Goal: Task Accomplishment & Management: Manage account settings

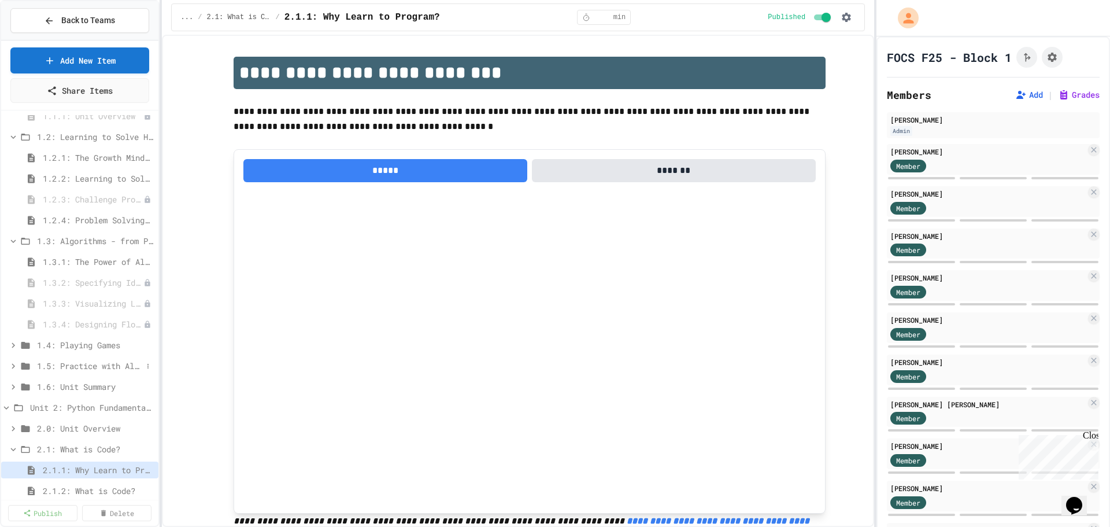
scroll to position [58, 0]
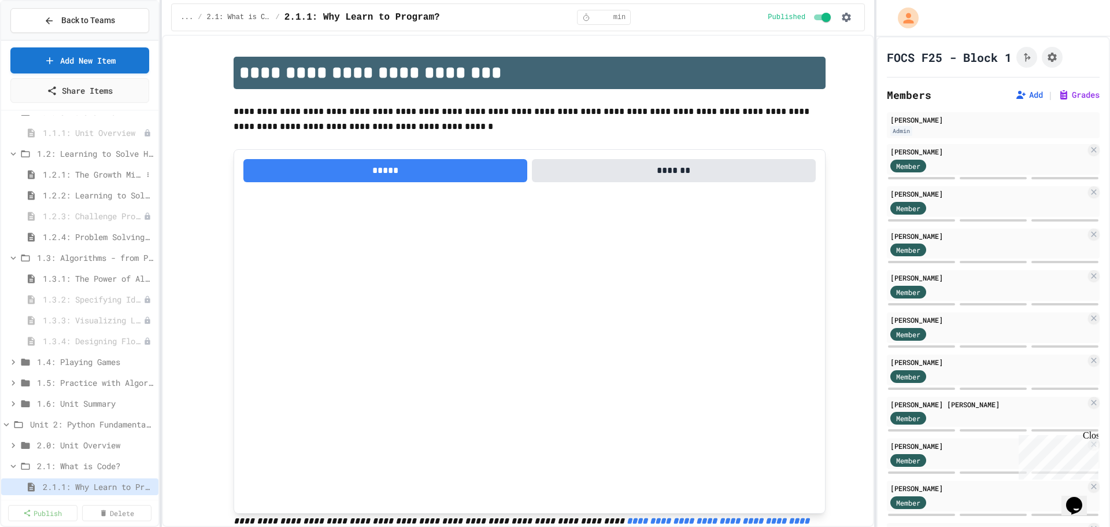
click at [105, 173] on span "1.2.1: The Growth Mindset" at bounding box center [92, 174] width 99 height 12
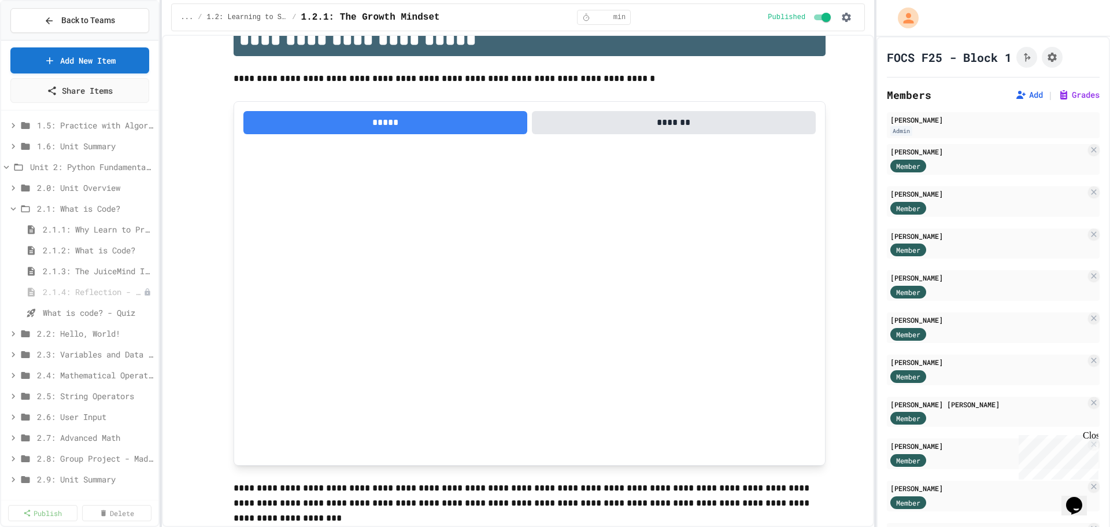
scroll to position [289, 0]
click at [91, 257] on span "2.1.1: Why Learn to Program?" at bounding box center [92, 255] width 99 height 12
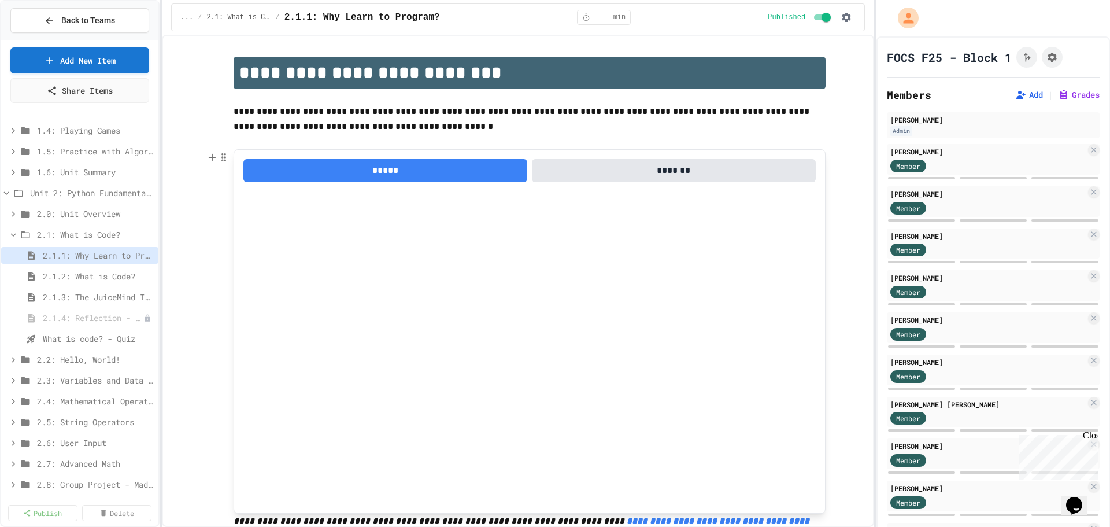
scroll to position [58, 0]
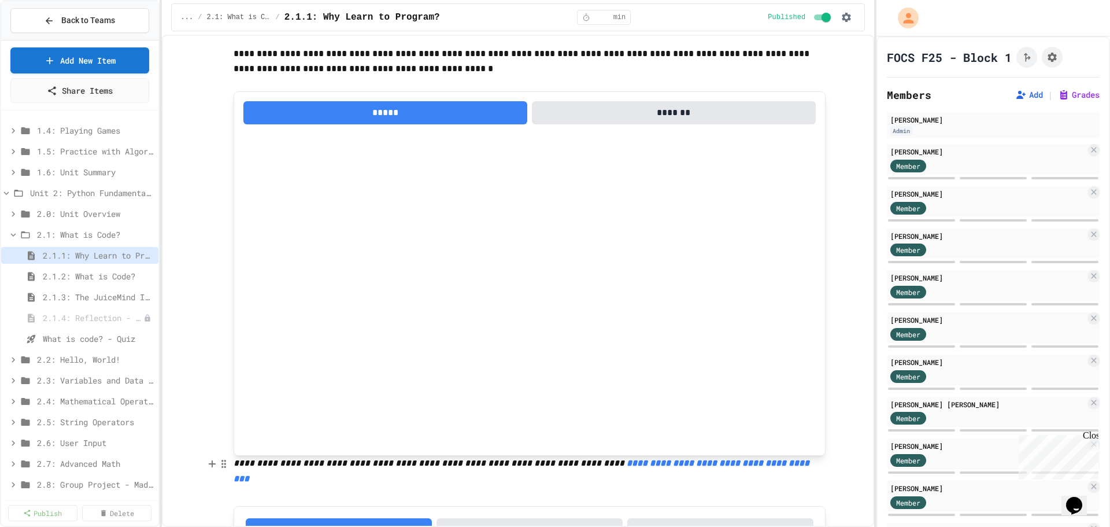
click at [618, 465] on em "**********" at bounding box center [523, 471] width 578 height 24
click at [644, 434] on link "https://www.youtube.com/watch?v=cALAPK2ZSrw" at bounding box center [629, 439] width 82 height 12
click at [82, 344] on span "What is code? - Quiz" at bounding box center [92, 339] width 99 height 12
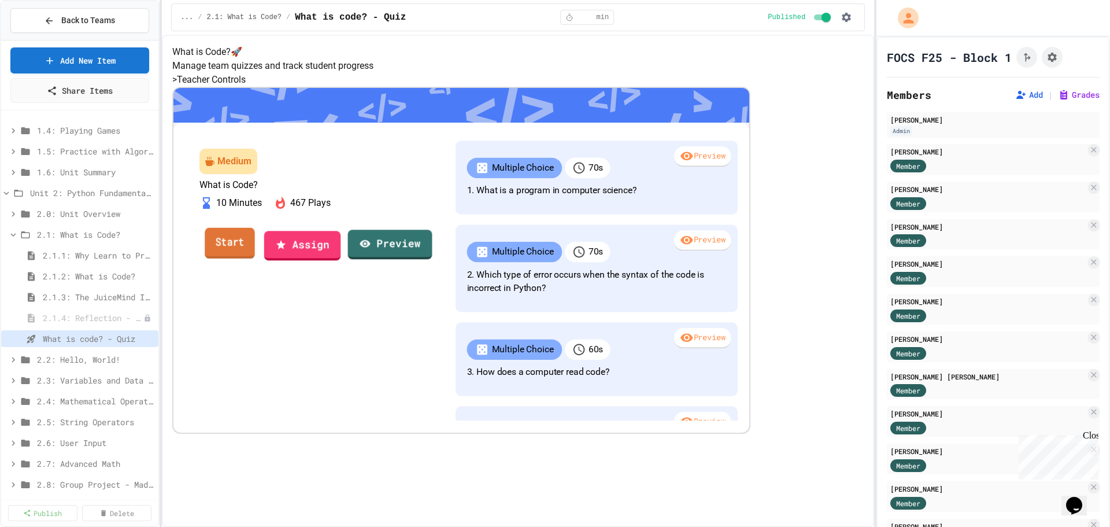
click at [255, 259] on link "Start" at bounding box center [230, 242] width 50 height 31
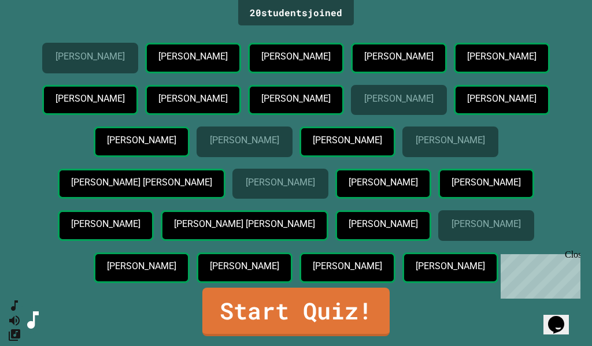
scroll to position [143, 0]
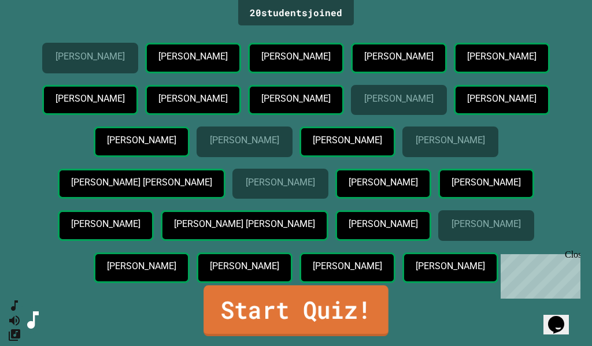
click at [338, 297] on link "Start Quiz!" at bounding box center [296, 310] width 185 height 51
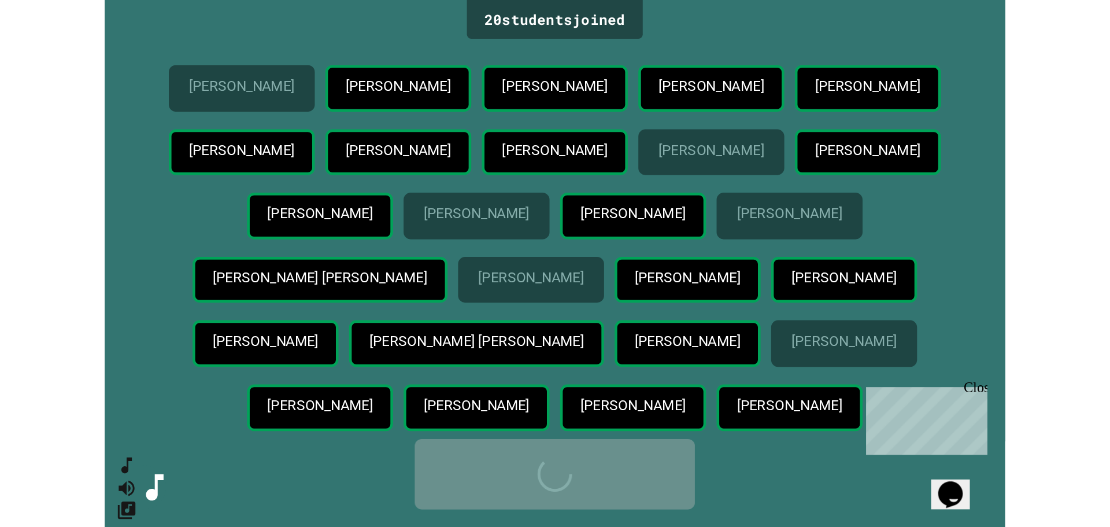
scroll to position [0, 0]
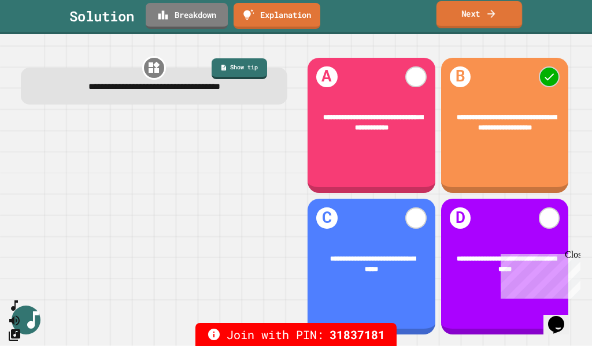
click at [488, 23] on link "Next" at bounding box center [480, 14] width 86 height 27
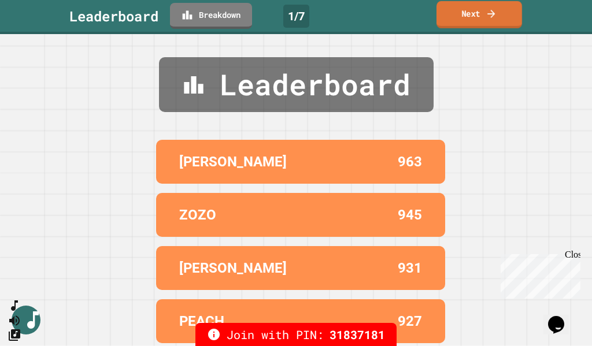
click at [470, 25] on link "Next" at bounding box center [480, 14] width 86 height 27
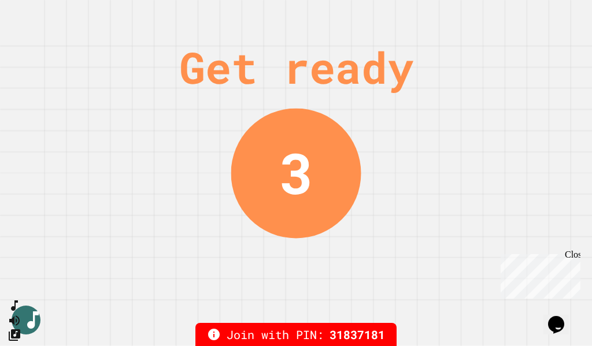
click at [413, 54] on div "Get ready" at bounding box center [296, 67] width 234 height 65
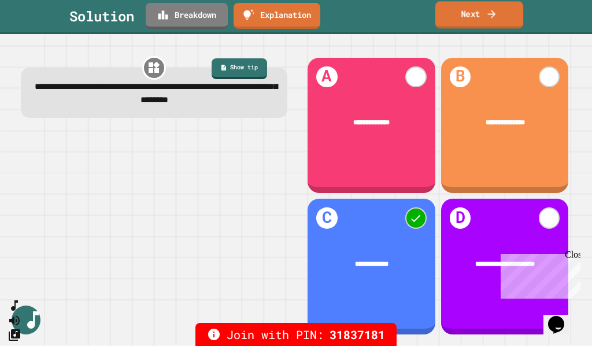
click at [476, 7] on link "Next" at bounding box center [479, 14] width 88 height 27
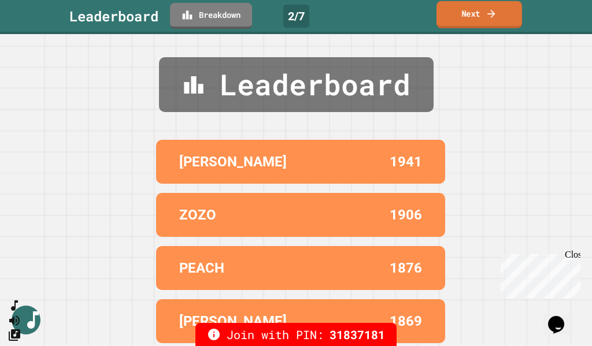
click at [466, 17] on link "Next" at bounding box center [480, 14] width 86 height 27
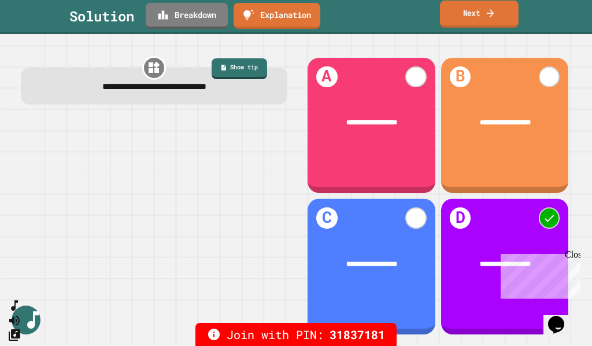
click at [503, 4] on link "Next" at bounding box center [479, 14] width 79 height 27
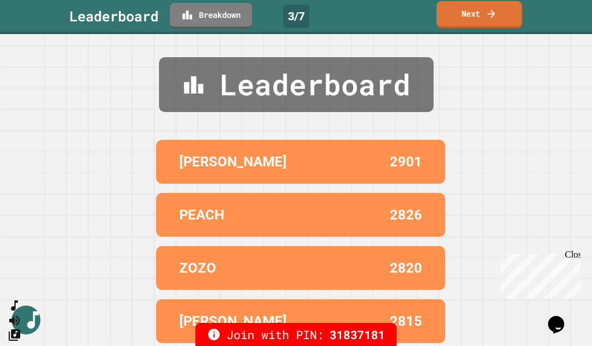
click at [450, 16] on link "Next" at bounding box center [480, 14] width 86 height 27
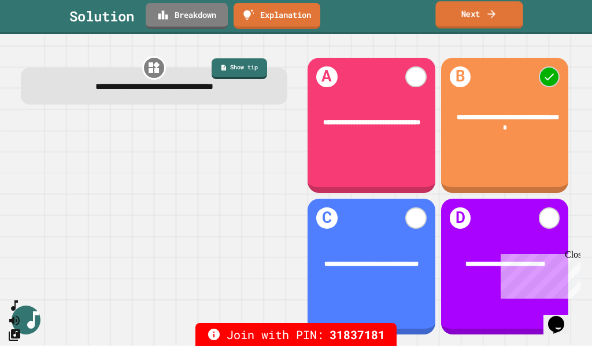
click at [471, 10] on link "Next" at bounding box center [478, 14] width 87 height 27
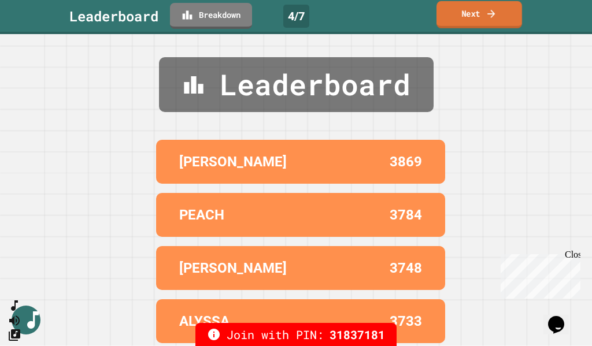
click at [471, 20] on link "Next" at bounding box center [480, 14] width 86 height 27
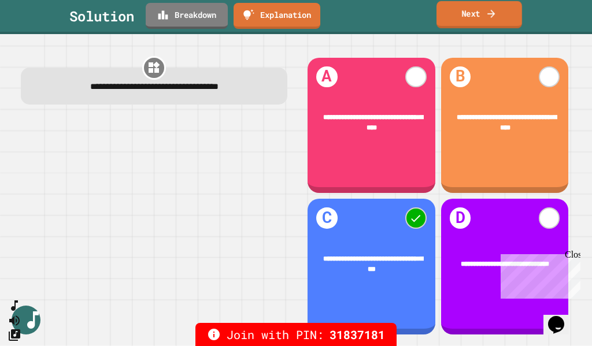
click at [469, 19] on link "Next" at bounding box center [480, 14] width 86 height 27
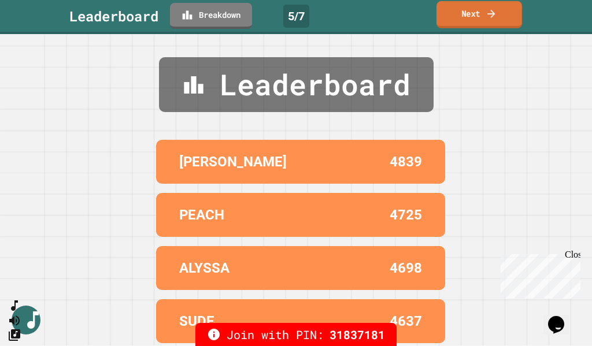
click at [476, 17] on link "Next" at bounding box center [480, 14] width 86 height 27
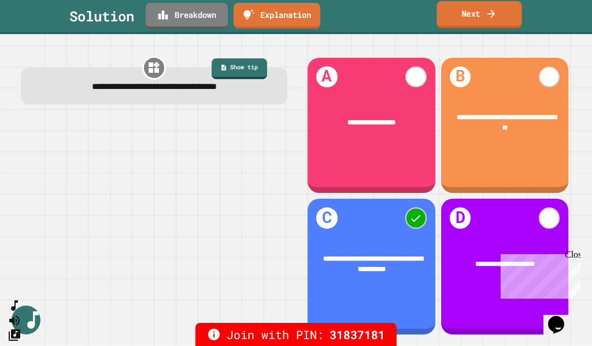
click at [484, 12] on link "Next" at bounding box center [479, 14] width 85 height 27
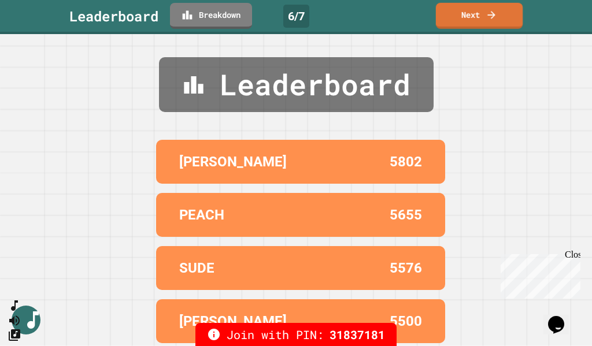
click at [476, 25] on link "Next" at bounding box center [479, 16] width 87 height 26
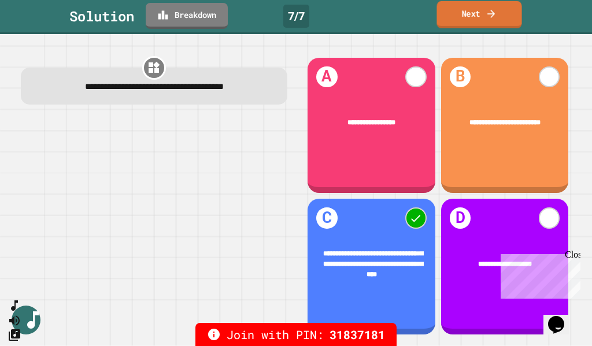
click at [464, 18] on link "Next" at bounding box center [479, 14] width 85 height 27
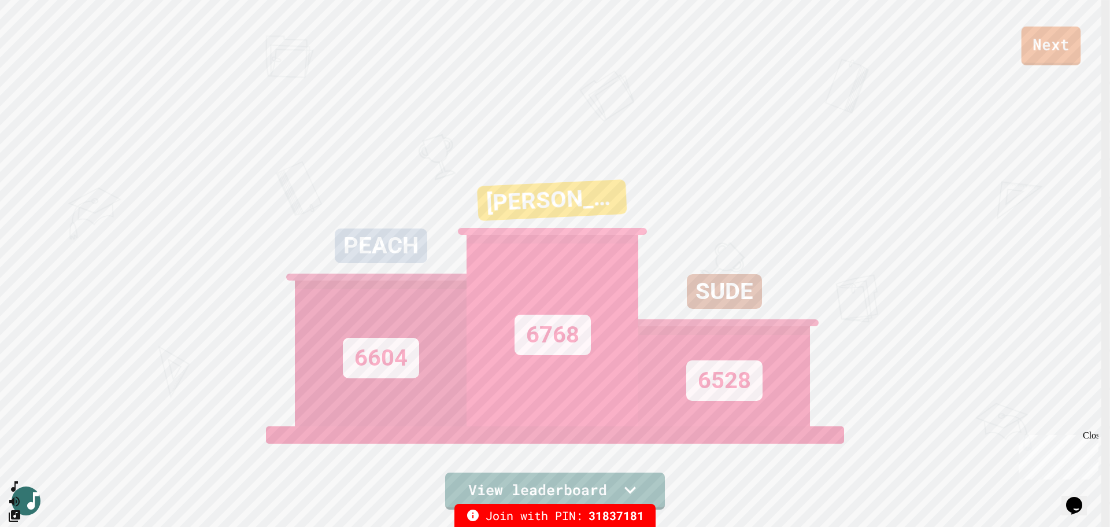
click at [1081, 45] on div "Next" at bounding box center [555, 32] width 1110 height 65
click at [1070, 47] on link "Next" at bounding box center [1051, 45] width 53 height 38
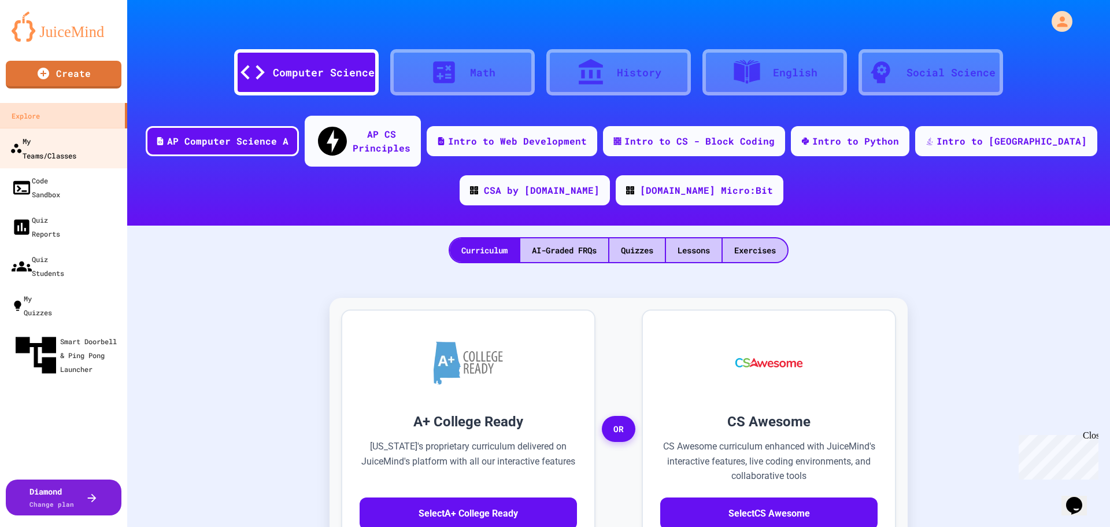
click at [76, 146] on div "My Teams/Classes" at bounding box center [43, 148] width 67 height 28
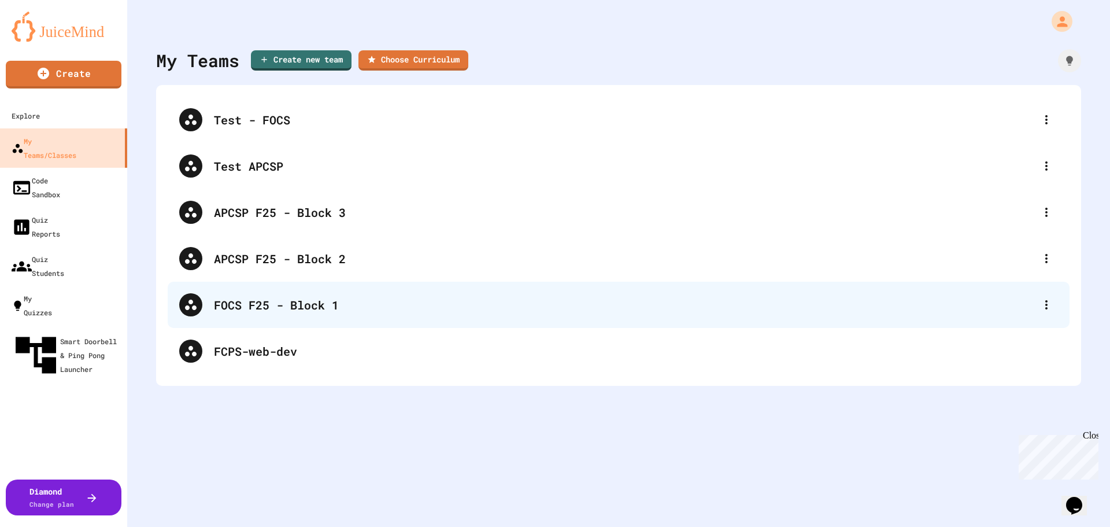
click at [293, 297] on div "FOCS F25 - Block 1" at bounding box center [624, 304] width 821 height 17
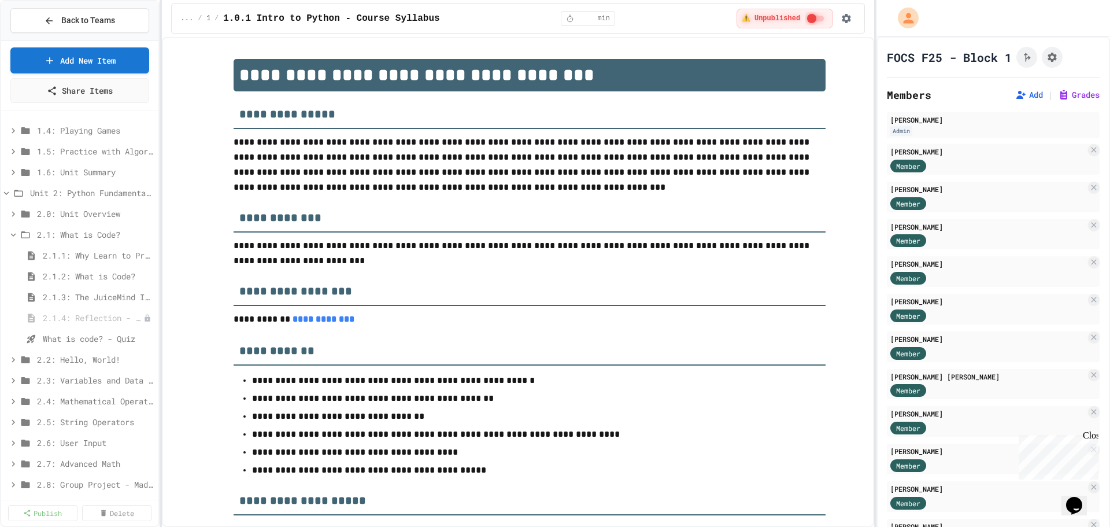
scroll to position [347, 0]
click at [99, 304] on span "2.2: Hello, World!" at bounding box center [89, 302] width 105 height 12
click at [145, 324] on icon at bounding box center [148, 322] width 7 height 7
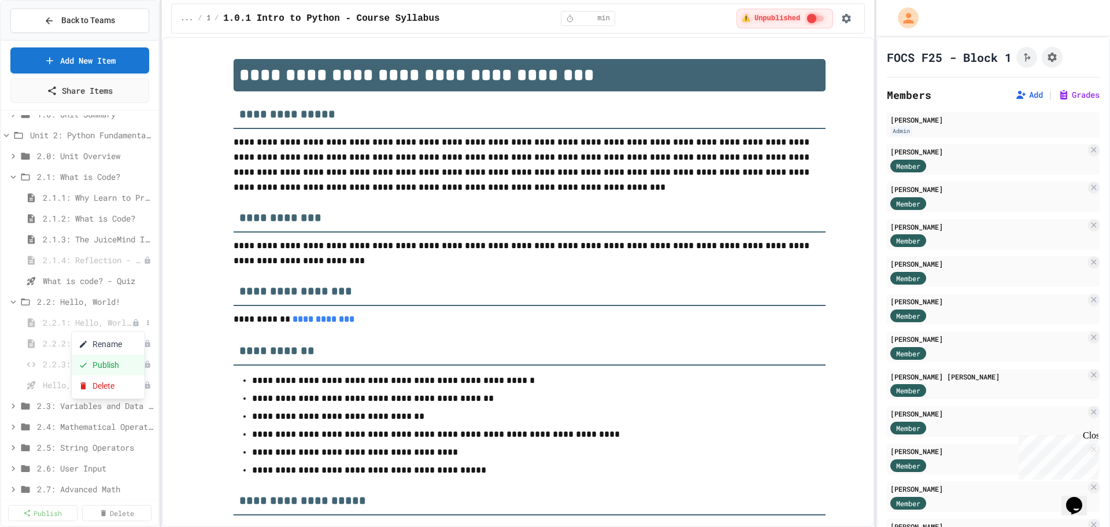
click at [118, 368] on button "Publish" at bounding box center [108, 365] width 73 height 21
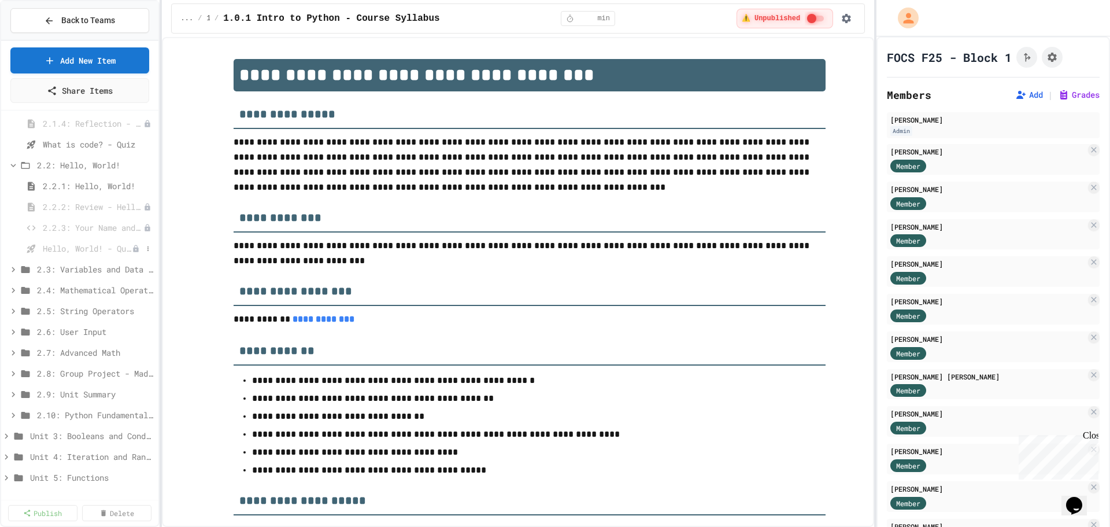
scroll to position [463, 0]
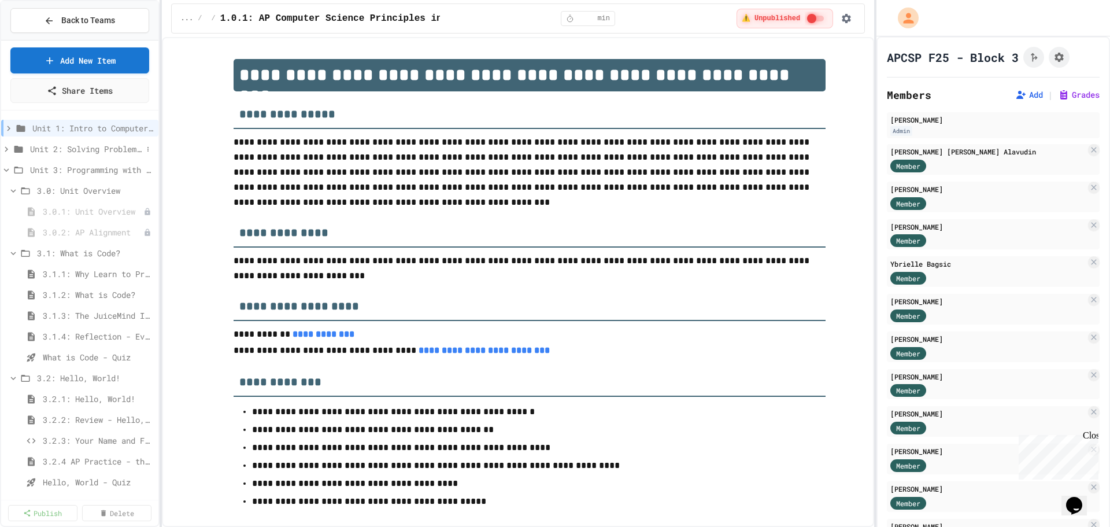
click at [2, 147] on icon at bounding box center [6, 149] width 10 height 10
click at [16, 190] on icon at bounding box center [13, 191] width 10 height 10
click at [14, 210] on icon at bounding box center [13, 211] width 10 height 10
click at [15, 236] on icon at bounding box center [13, 232] width 10 height 10
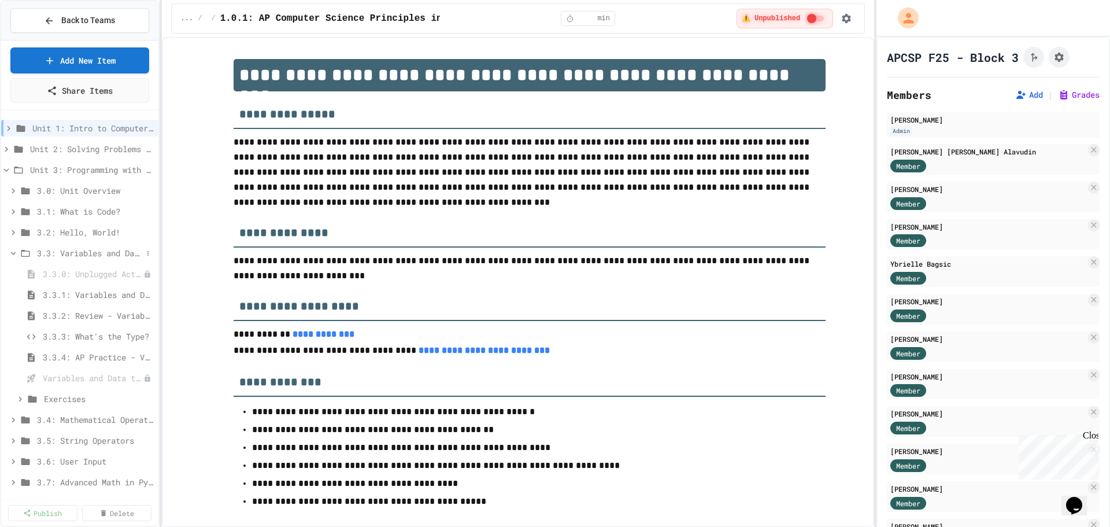
click at [19, 254] on icon at bounding box center [26, 253] width 14 height 10
click at [90, 278] on span "3.4: Mathematical Operators" at bounding box center [89, 274] width 105 height 12
click at [89, 292] on span "3.4.0: Unplugged Activity - Mathematical Operators" at bounding box center [87, 295] width 89 height 12
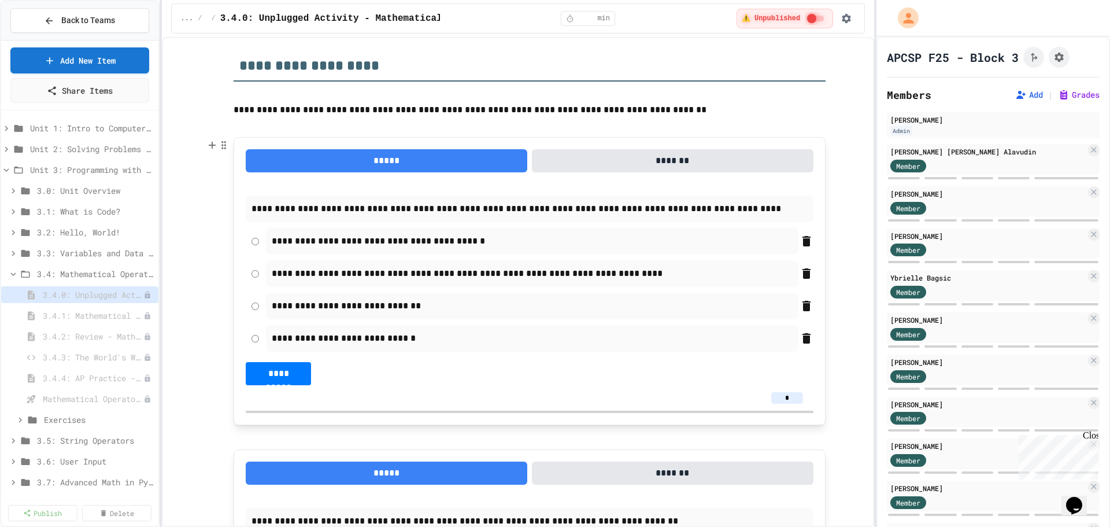
scroll to position [1214, 0]
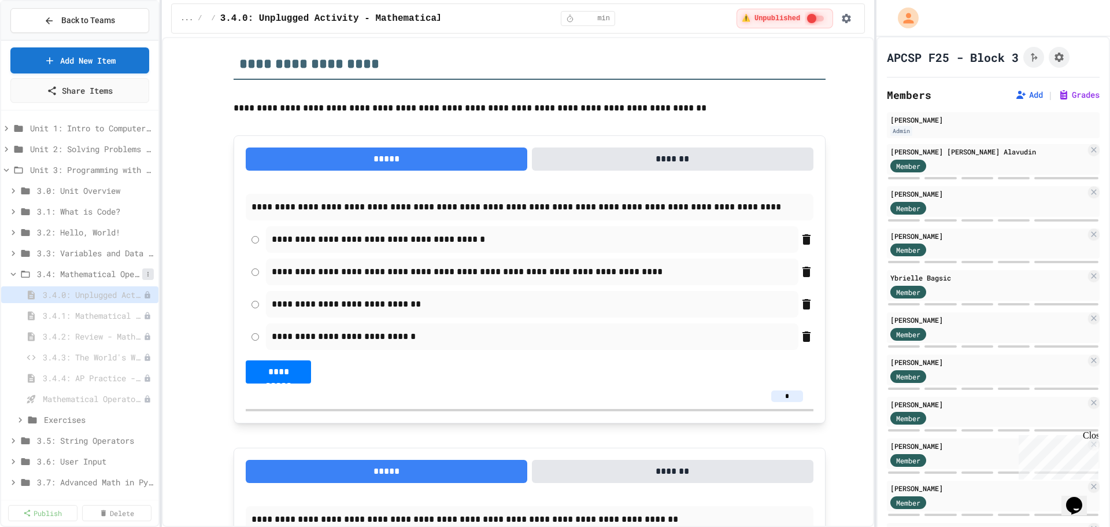
click at [145, 276] on icon at bounding box center [148, 274] width 7 height 7
click at [120, 334] on button "Publish All (12)" at bounding box center [113, 337] width 82 height 21
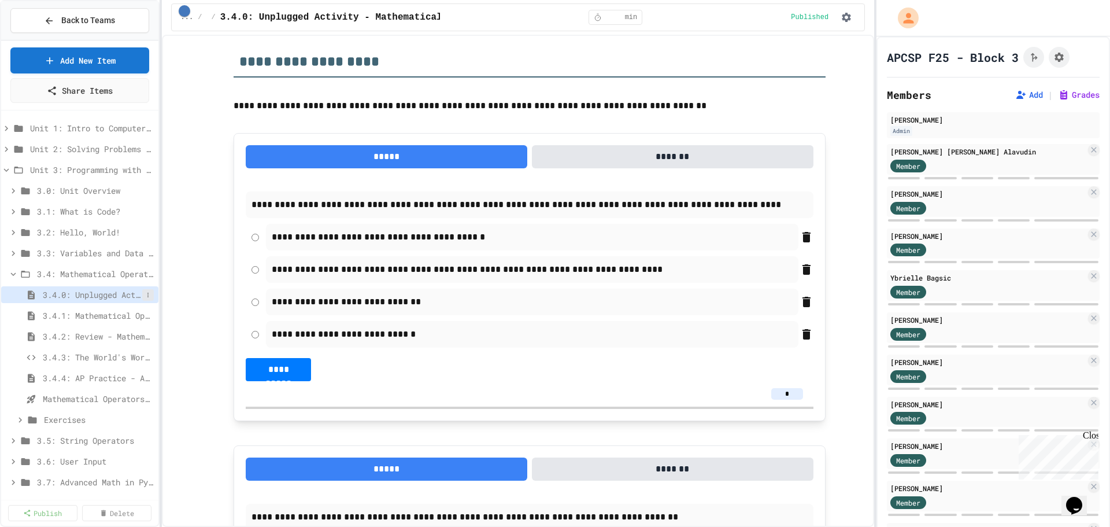
click at [145, 296] on icon at bounding box center [148, 294] width 7 height 7
click at [122, 339] on button "Unpublish" at bounding box center [108, 337] width 73 height 21
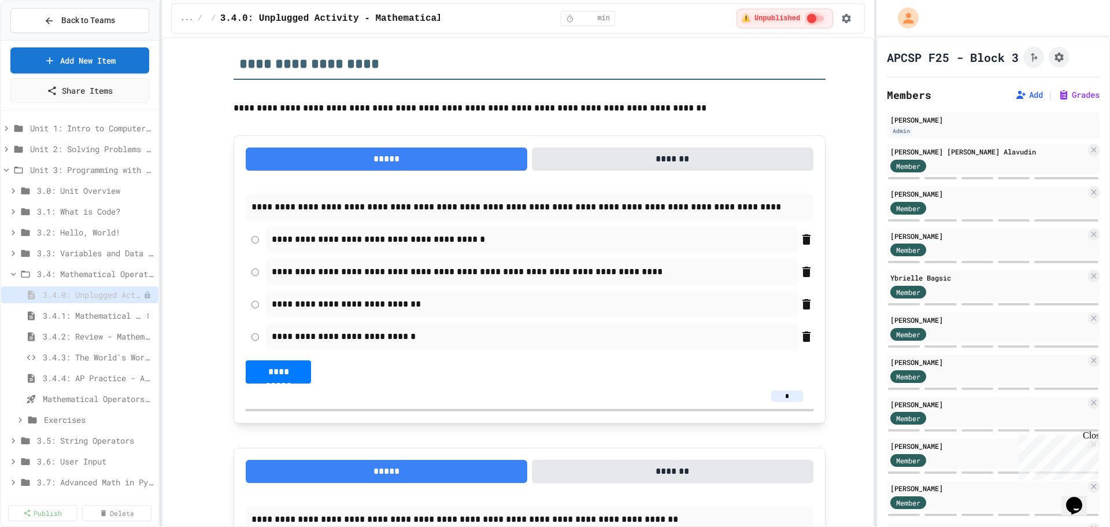
click at [112, 310] on span "3.4.1: Mathematical Operators" at bounding box center [92, 315] width 99 height 12
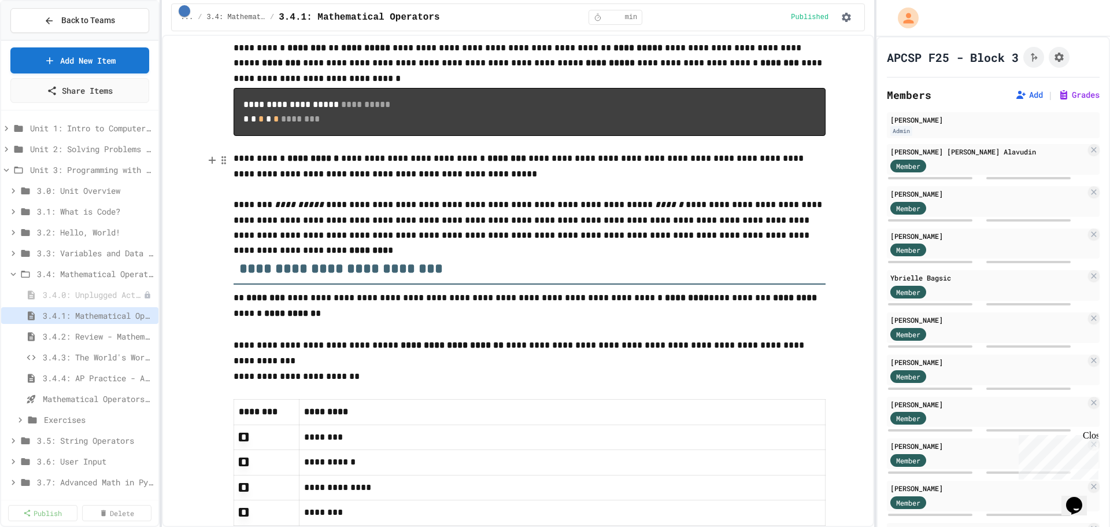
scroll to position [173, 0]
click at [103, 337] on span "3.4.2: Review - Mathematical Operators" at bounding box center [92, 336] width 99 height 12
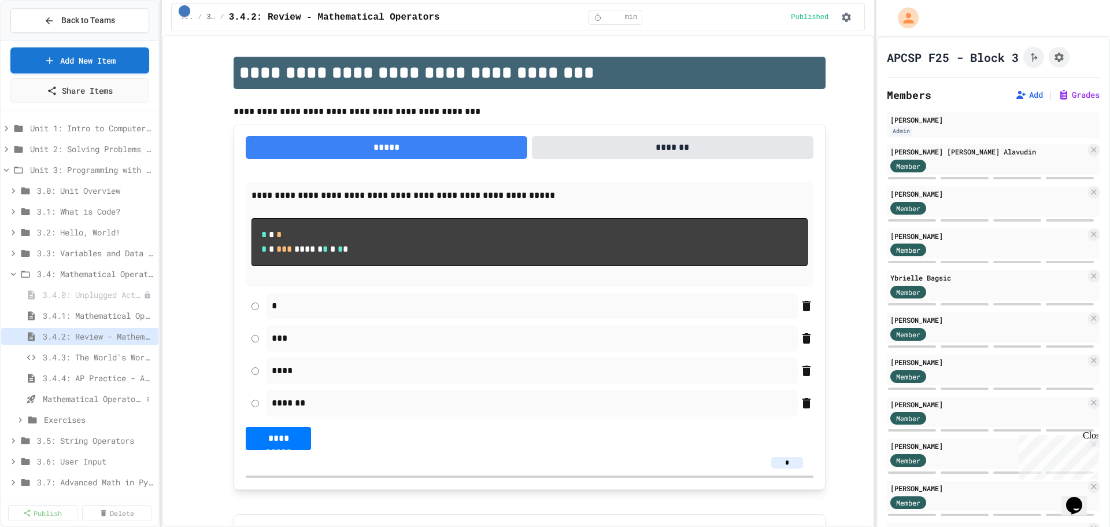
click at [82, 397] on span "Mathematical Operators - Quiz" at bounding box center [92, 399] width 99 height 12
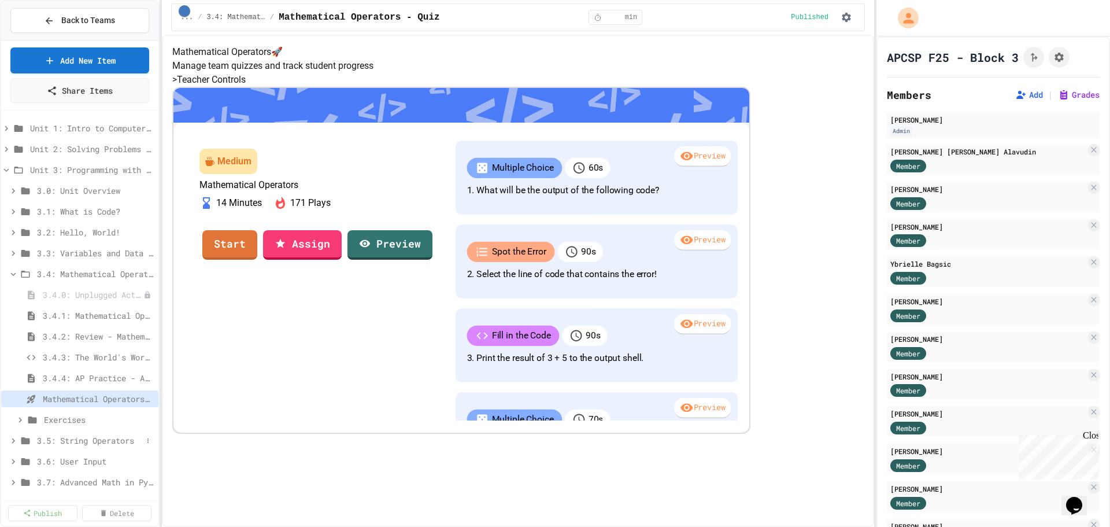
click at [101, 437] on span "3.5: String Operators" at bounding box center [89, 440] width 105 height 12
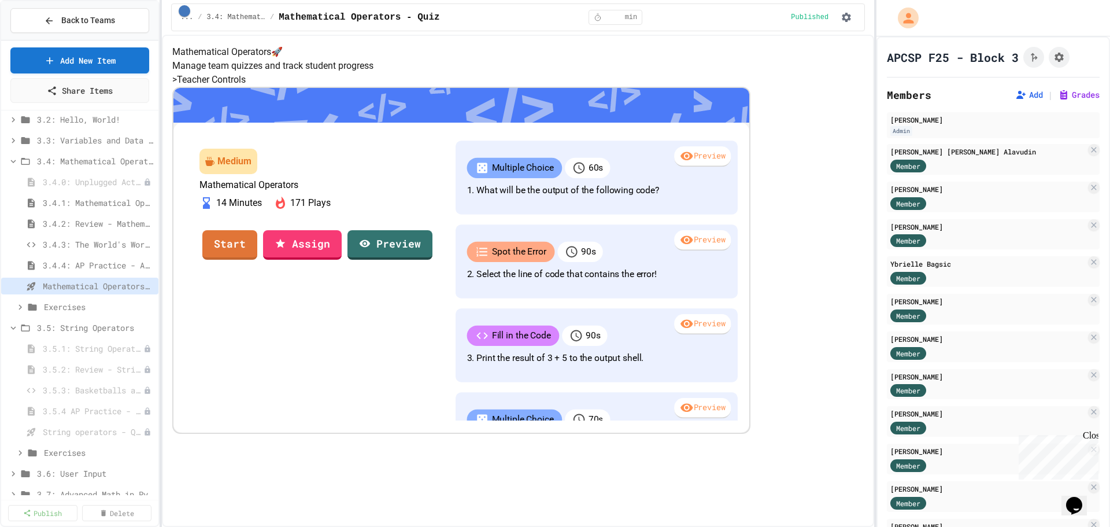
scroll to position [116, 0]
click at [106, 351] on span "3.5.1: String Operators" at bounding box center [87, 345] width 89 height 12
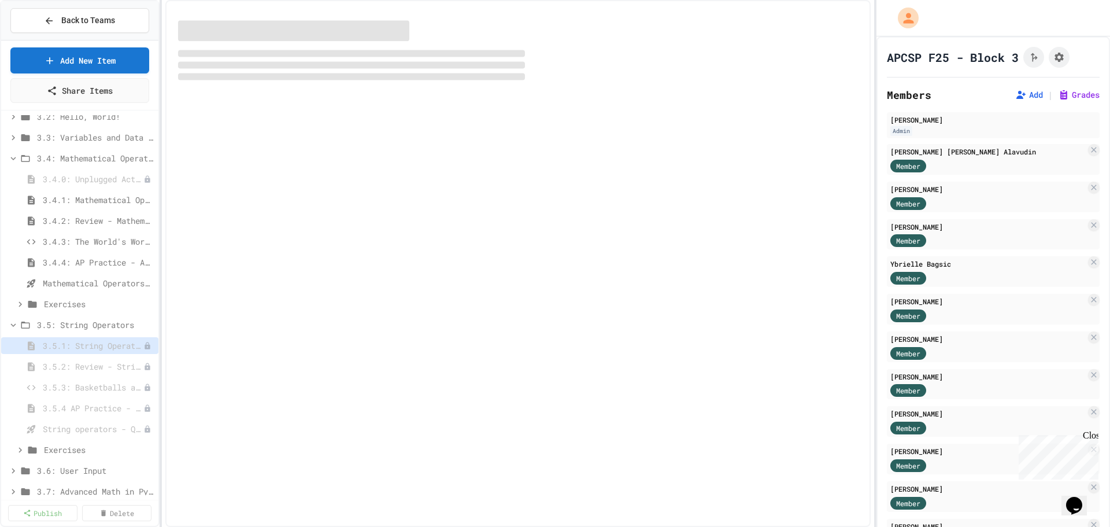
select select "***"
select select "*******"
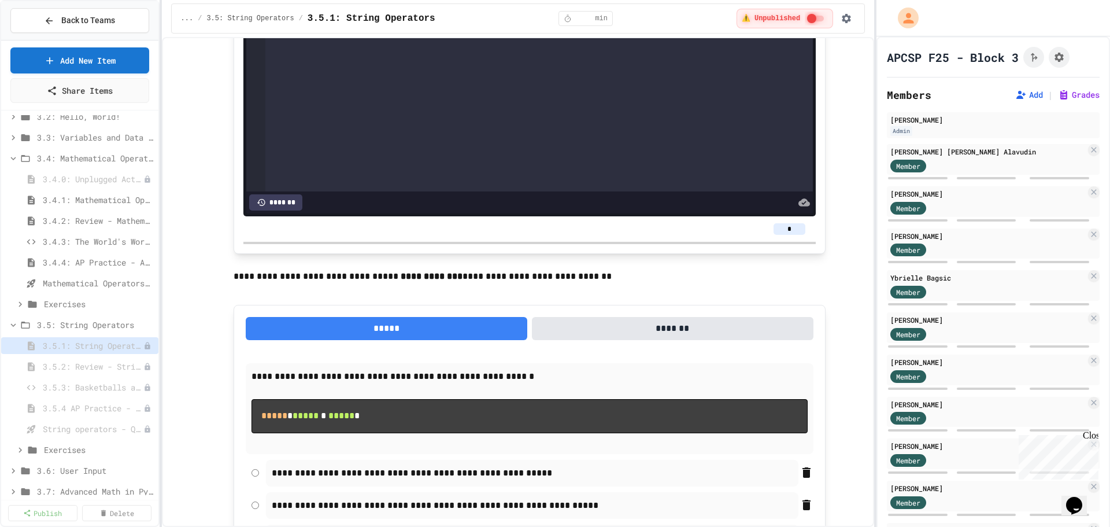
scroll to position [867, 0]
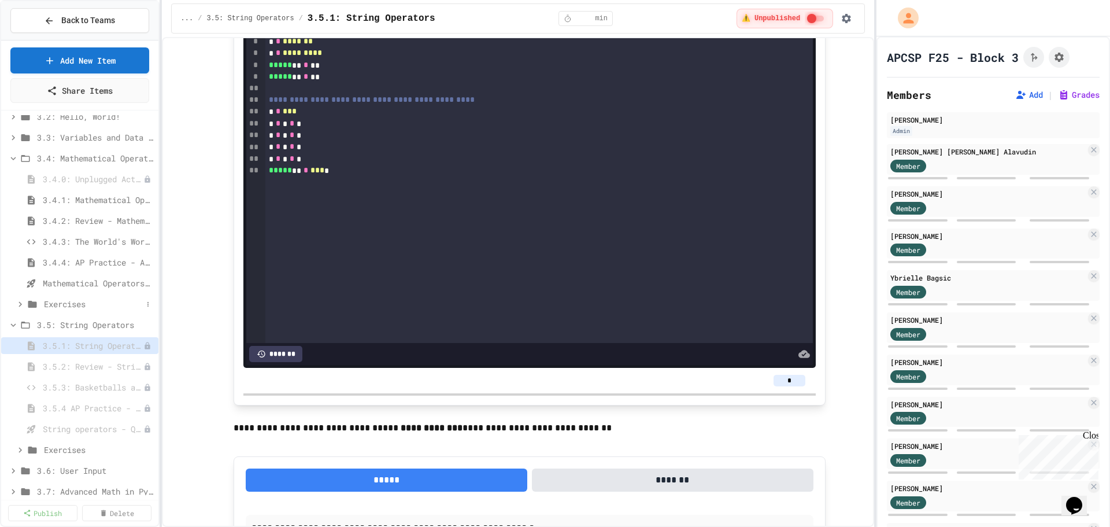
click at [68, 305] on span "Exercises" at bounding box center [93, 304] width 98 height 12
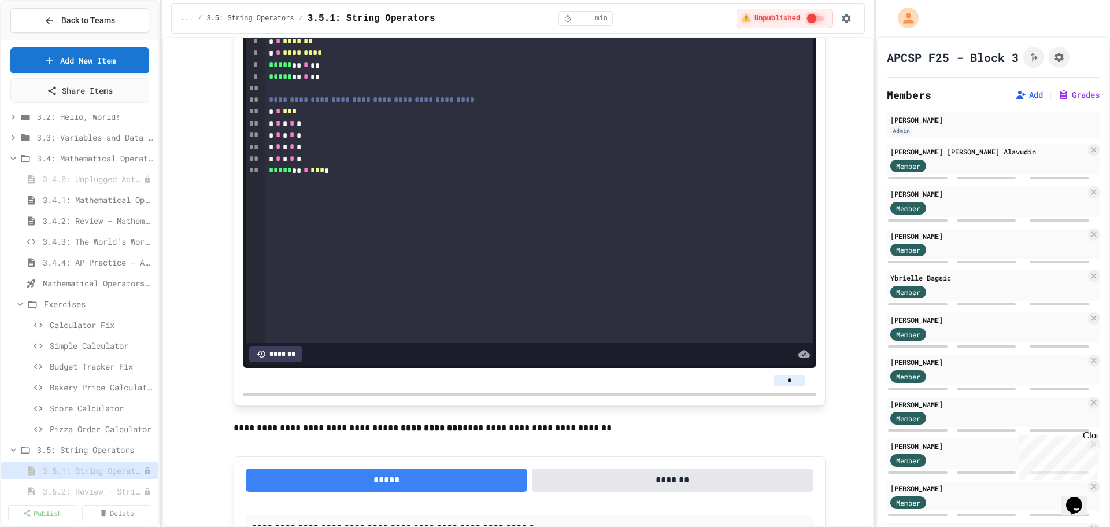
click at [68, 305] on span "Exercises" at bounding box center [99, 304] width 110 height 12
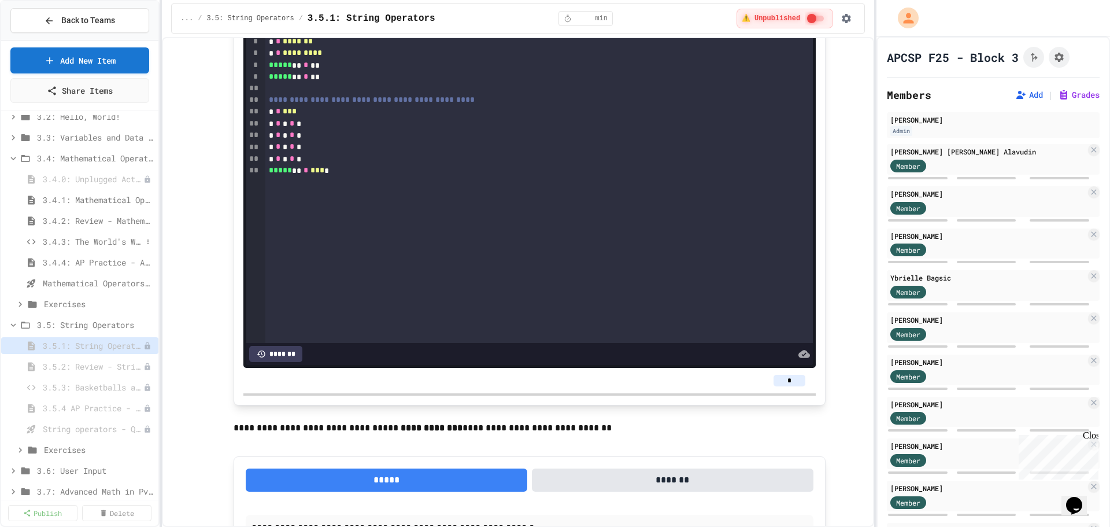
click at [75, 239] on span "3.4.3: The World's Worst Farmers Market" at bounding box center [92, 241] width 99 height 12
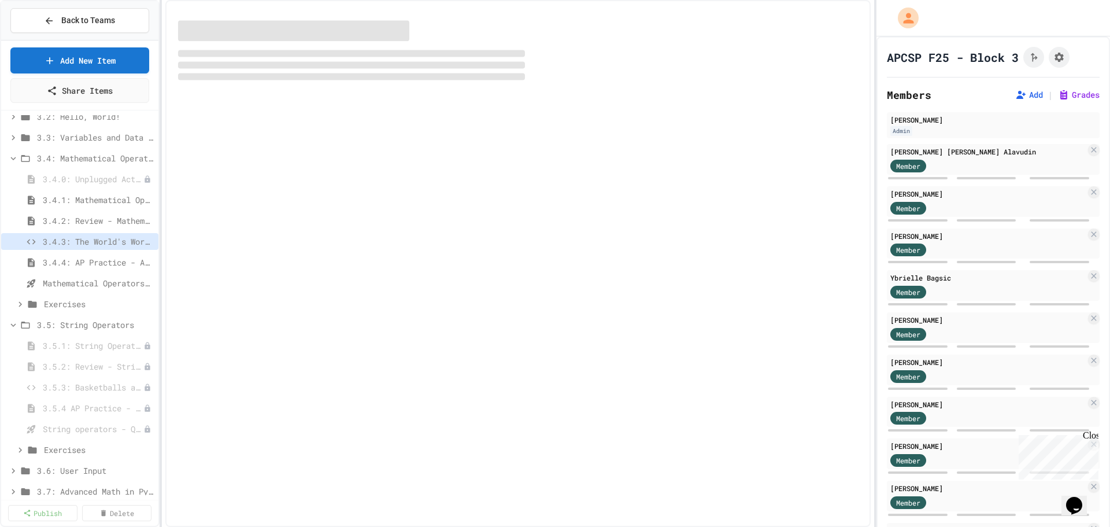
select select "*******"
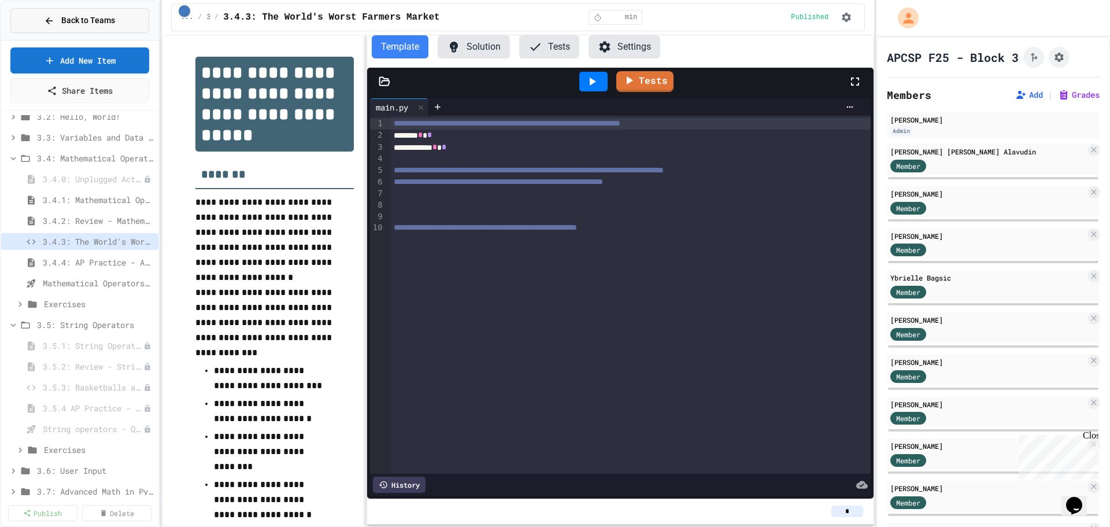
click at [99, 22] on span "Back to Teams" at bounding box center [88, 20] width 54 height 12
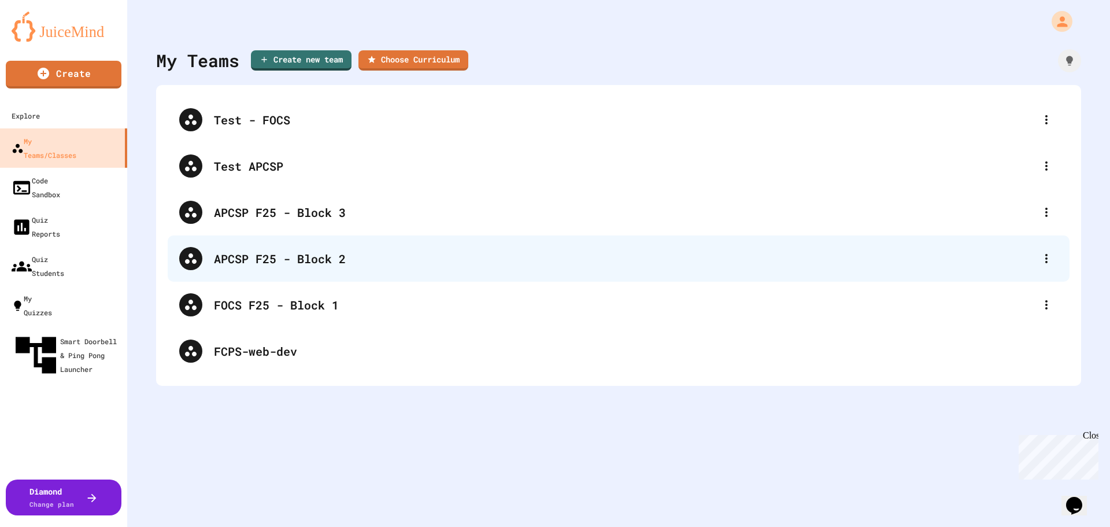
click at [300, 269] on div "APCSP F25 - Block 2" at bounding box center [619, 258] width 902 height 46
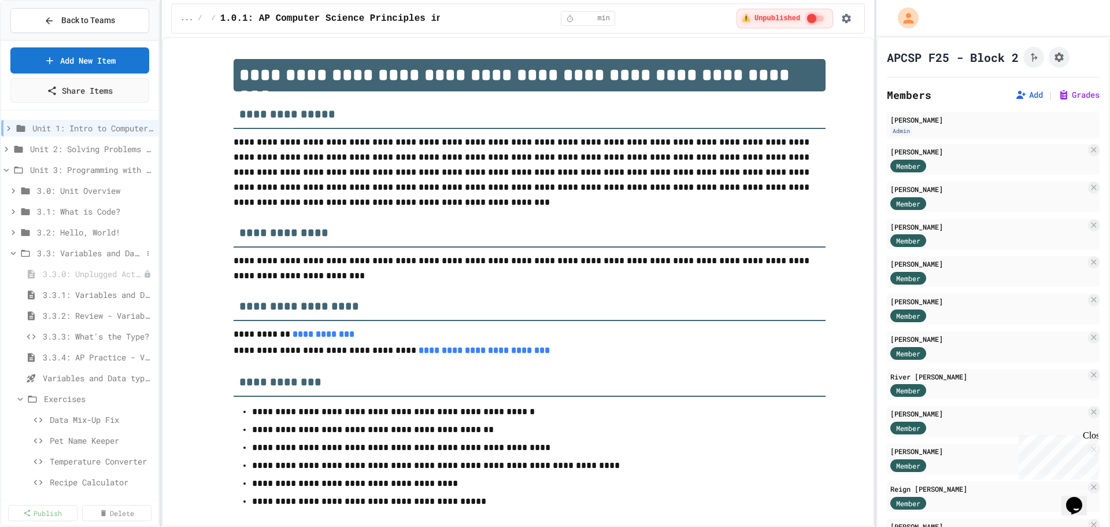
click at [13, 253] on icon at bounding box center [13, 253] width 10 height 10
click at [91, 272] on span "3.4: Mathematical Operators" at bounding box center [89, 274] width 105 height 12
click at [144, 276] on button at bounding box center [148, 274] width 12 height 12
click at [125, 338] on button "Publish All (12)" at bounding box center [113, 337] width 82 height 21
click at [145, 298] on icon at bounding box center [148, 294] width 7 height 7
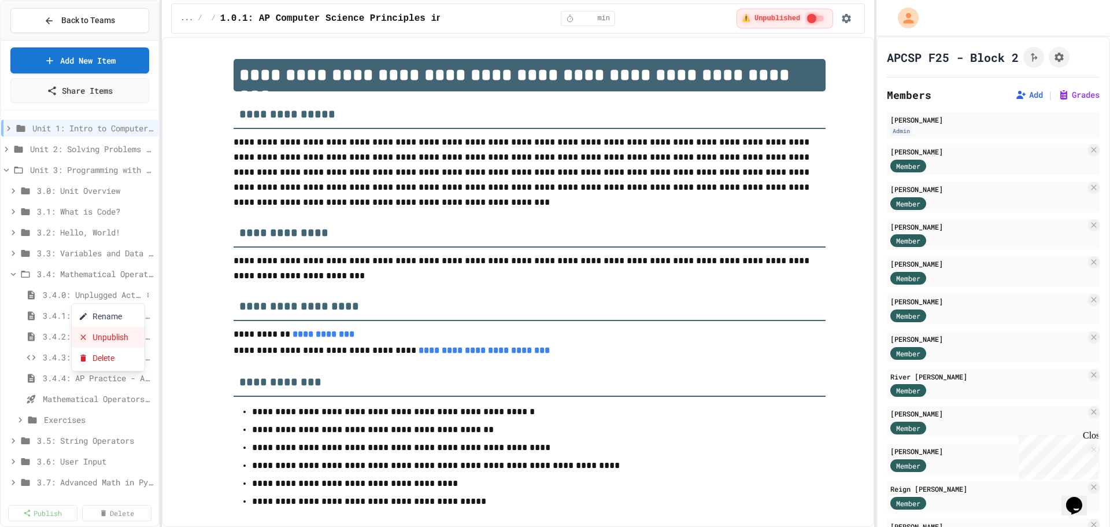
click at [128, 338] on button "Unpublish" at bounding box center [108, 337] width 73 height 21
